Goal: Information Seeking & Learning: Find specific fact

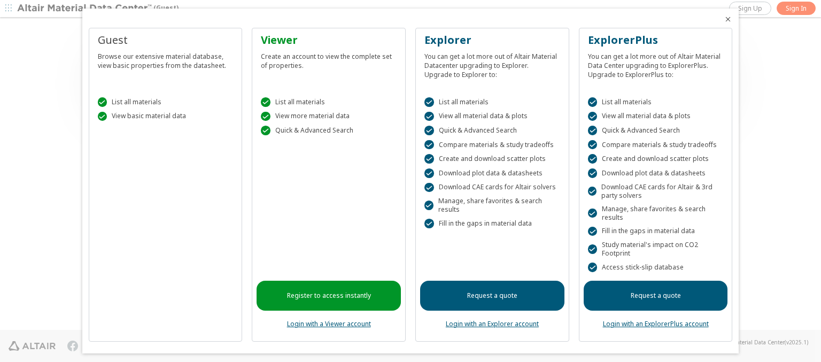
click at [724, 19] on icon "Close" at bounding box center [728, 19] width 9 height 9
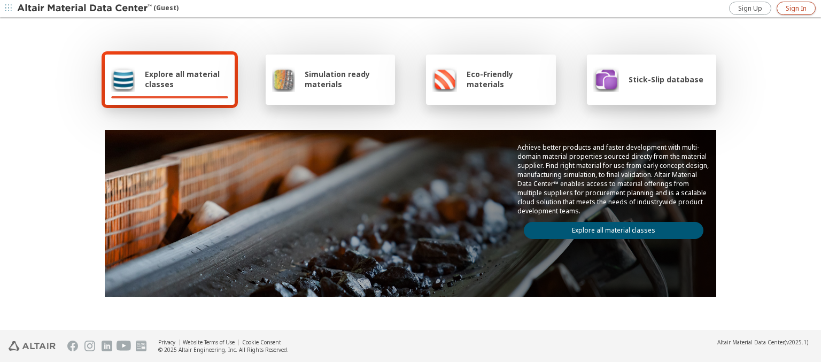
click at [796, 8] on span "Sign In" at bounding box center [796, 8] width 21 height 9
click at [85, 9] on img at bounding box center [85, 8] width 136 height 11
click at [659, 79] on span "Stick-Slip database" at bounding box center [666, 79] width 75 height 10
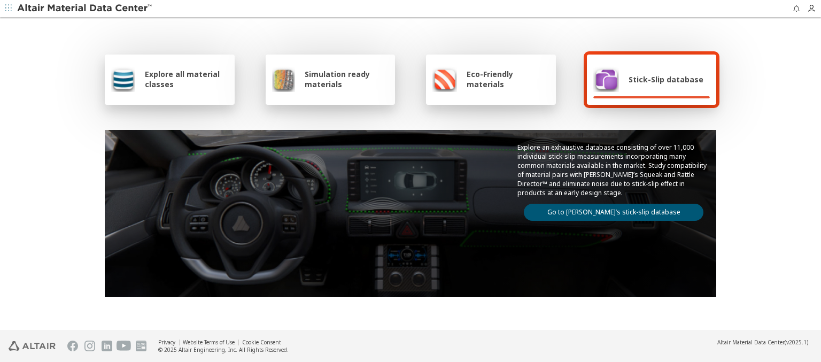
click at [610, 210] on link "Go to [PERSON_NAME]’s stick-slip database" at bounding box center [614, 212] width 180 height 17
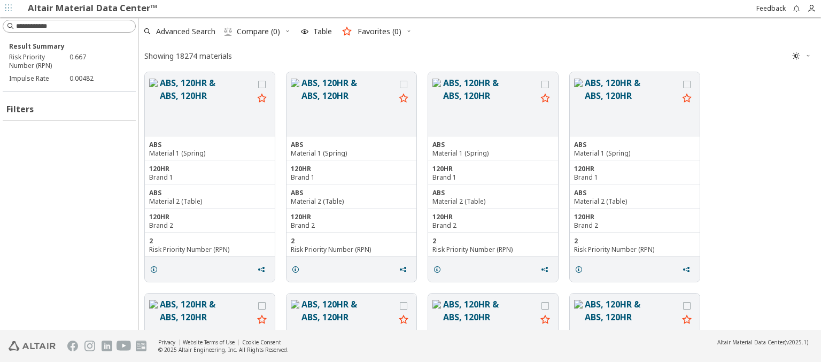
scroll to position [256, 674]
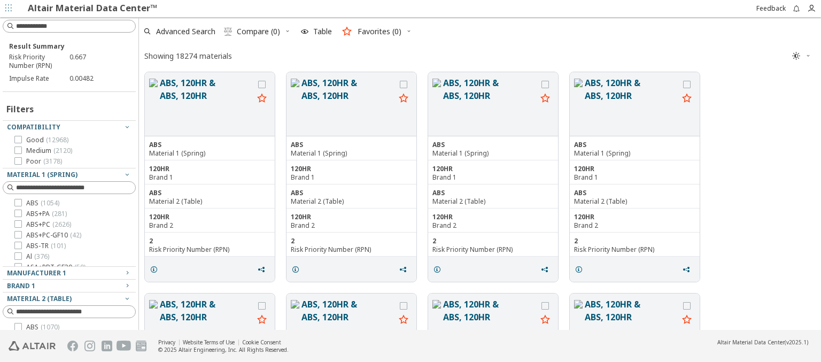
click at [408, 31] on icon "button" at bounding box center [409, 31] width 6 height 6
click at [71, 26] on input at bounding box center [75, 26] width 119 height 11
click at [262, 98] on icon "grid" at bounding box center [262, 97] width 13 height 13
click at [65, 127] on div "Compatibility" at bounding box center [65, 127] width 116 height 9
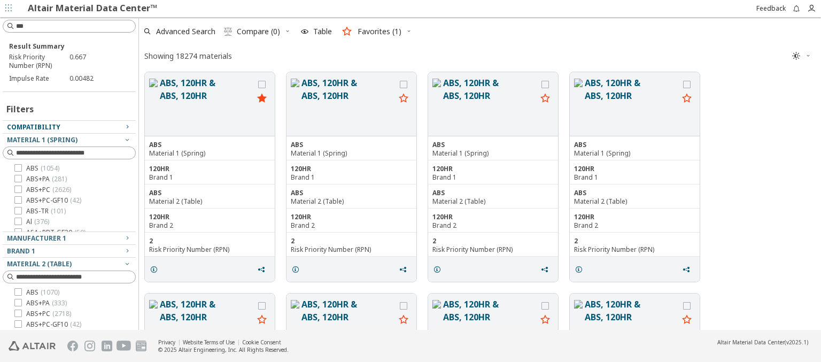
type input "****"
click at [58, 26] on input "****" at bounding box center [62, 26] width 114 height 12
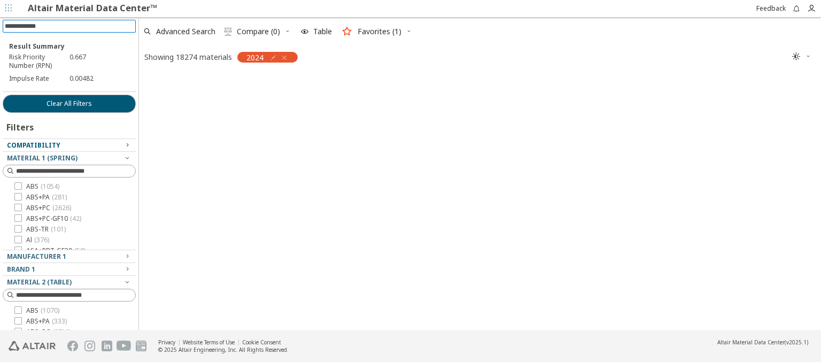
scroll to position [254, 674]
